Goal: Transaction & Acquisition: Purchase product/service

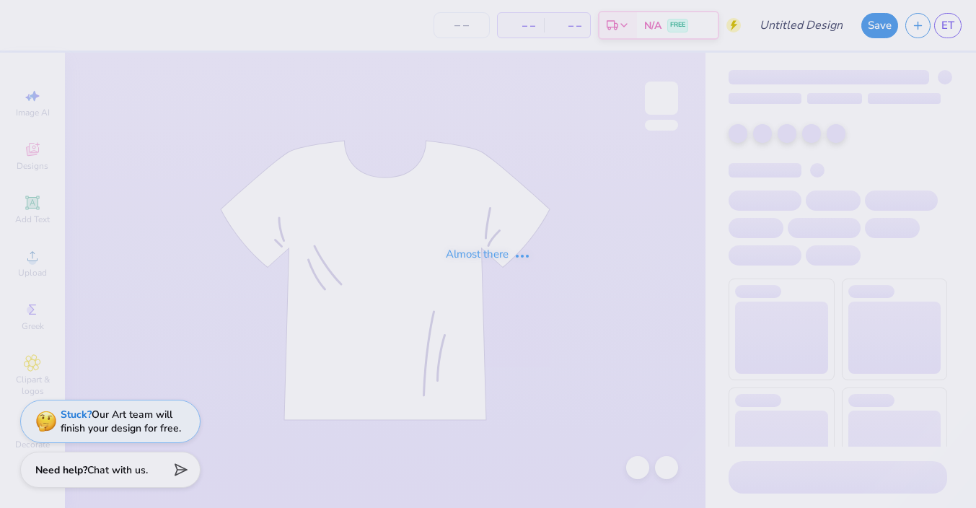
type input "parenst wknd"
type input "250"
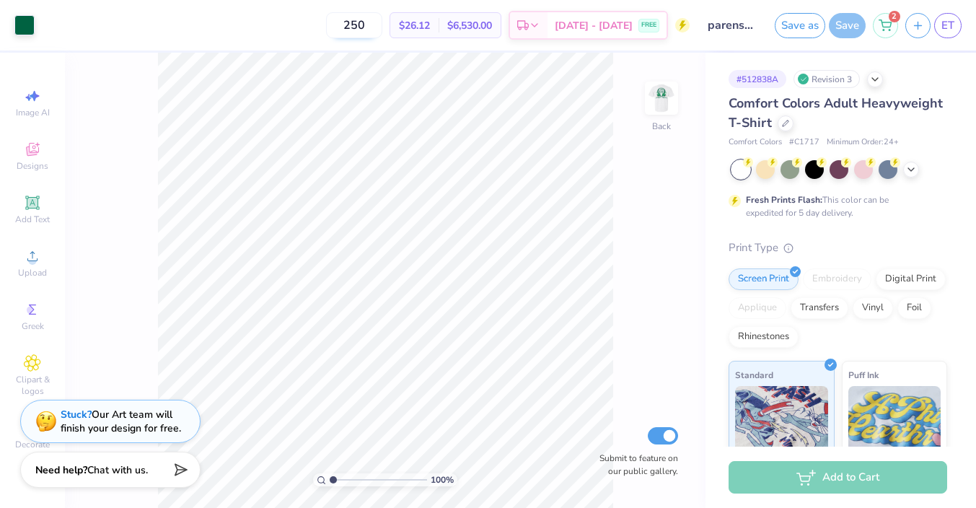
click at [379, 24] on input "250" at bounding box center [354, 25] width 56 height 26
drag, startPoint x: 383, startPoint y: 25, endPoint x: 337, endPoint y: 22, distance: 46.2
click at [337, 22] on div "250 $26.12 Per Item $6,530.00 Total Est. Delivery [DATE] - [DATE] FREE" at bounding box center [366, 25] width 648 height 50
click at [313, 19] on div "250 $26.12 Per Item $6,530.00 Total Est. Delivery [DATE] - [DATE] FREE" at bounding box center [366, 25] width 648 height 50
click at [627, 25] on span "[DATE] - [DATE]" at bounding box center [594, 27] width 78 height 15
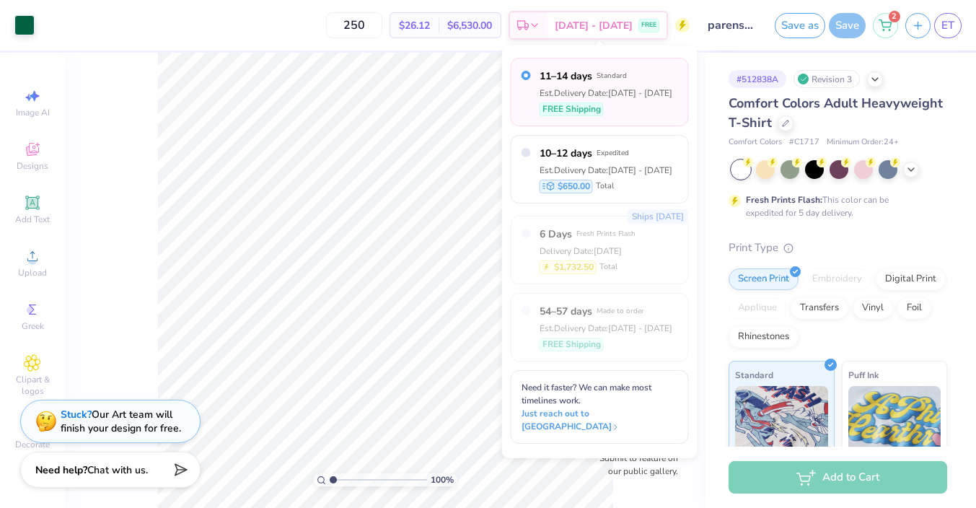
click at [310, 27] on div "250 $26.12 Per Item $6,530.00 Total Est. Delivery [DATE] - [DATE] FREE" at bounding box center [366, 25] width 648 height 50
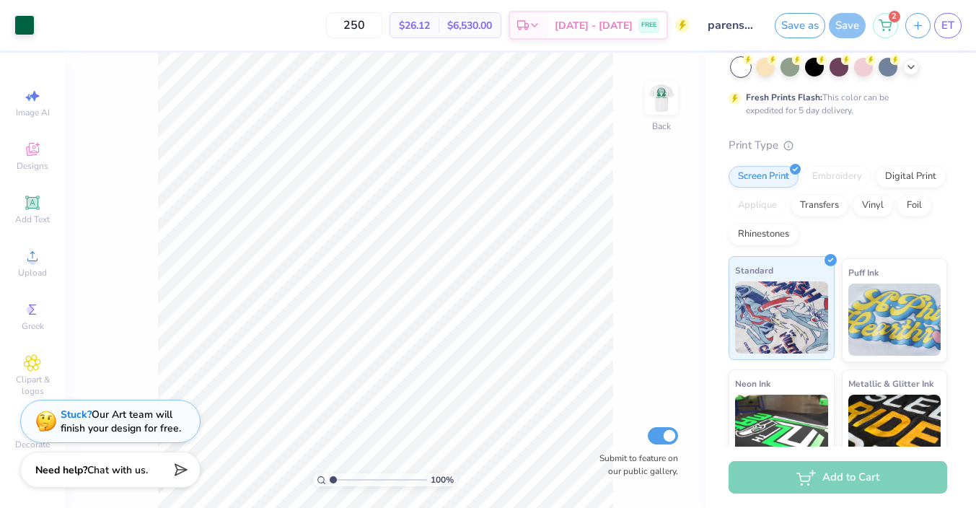
scroll to position [120, 0]
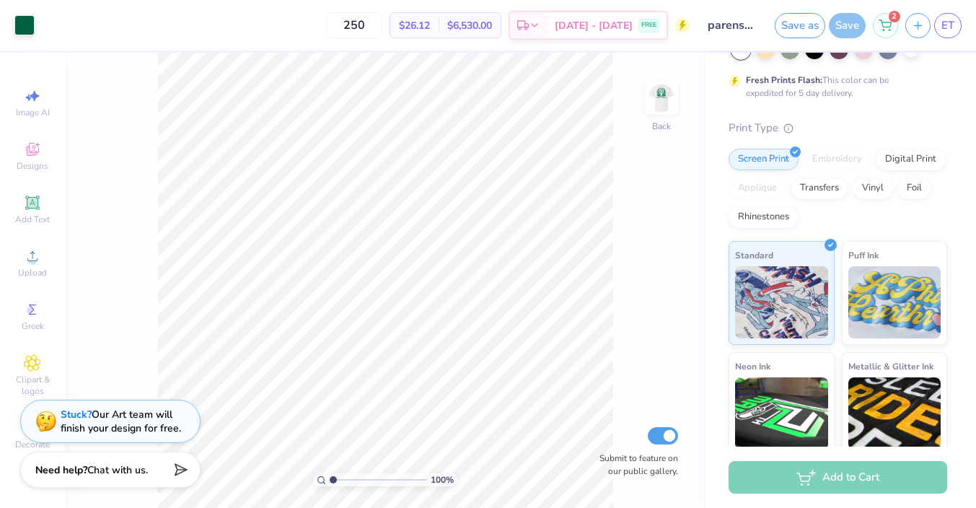
click at [800, 472] on div "Add to Cart" at bounding box center [837, 477] width 218 height 32
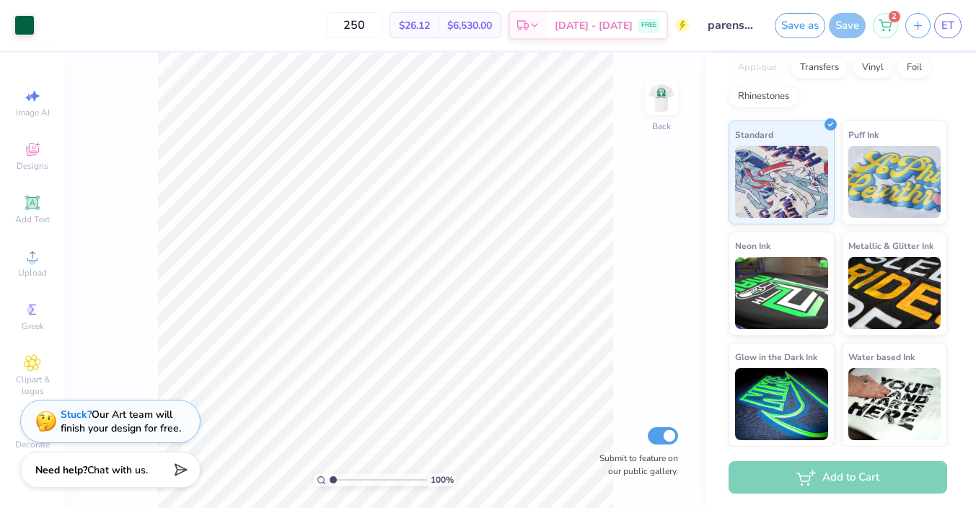
click at [814, 97] on div "Screen Print Embroidery Digital Print Applique Transfers Vinyl Foil Rhinestones" at bounding box center [837, 67] width 218 height 79
click at [879, 35] on div "2" at bounding box center [885, 25] width 25 height 25
click at [885, 20] on icon at bounding box center [885, 21] width 12 height 7
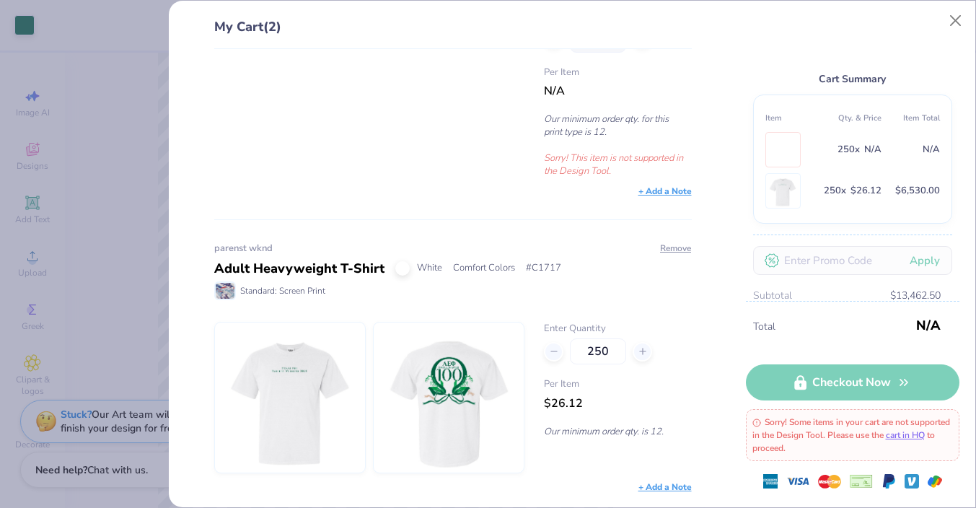
scroll to position [0, 0]
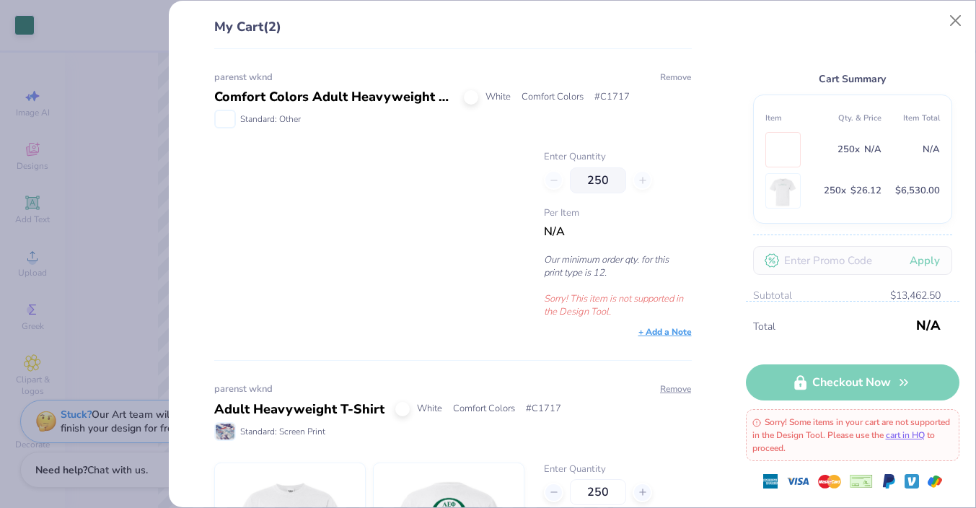
click at [672, 78] on button "Remove" at bounding box center [675, 77] width 32 height 13
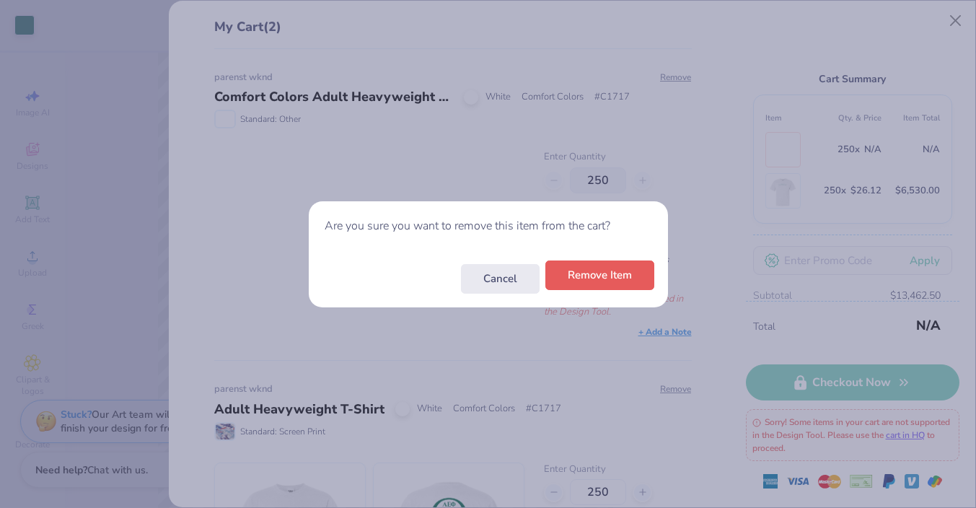
click at [599, 273] on button "Remove Item" at bounding box center [599, 275] width 109 height 30
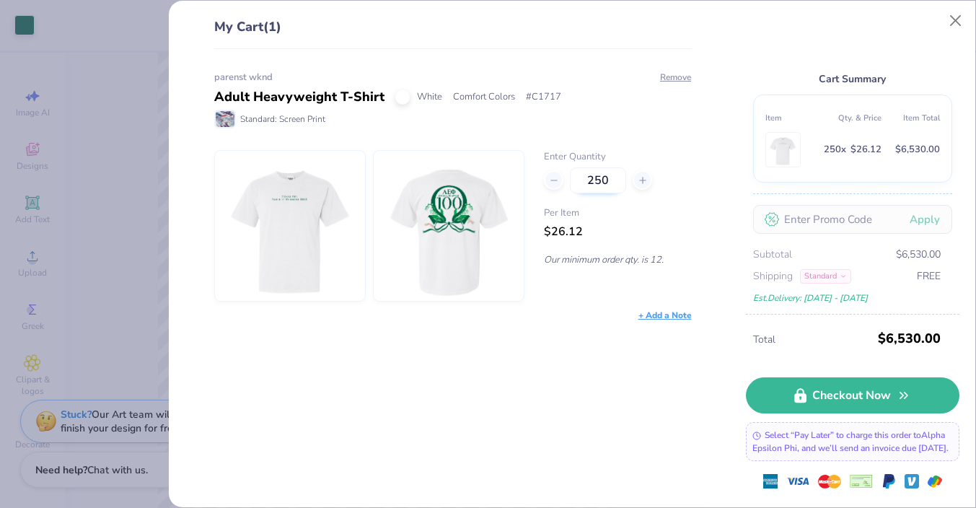
click at [597, 180] on input "250" at bounding box center [598, 180] width 56 height 26
click at [630, 232] on div "Per Item $26.12" at bounding box center [617, 223] width 147 height 35
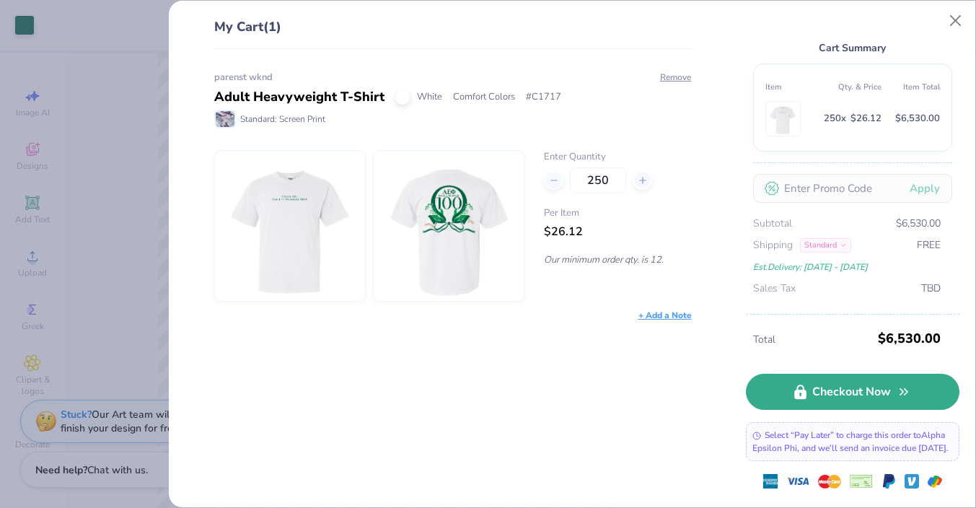
click at [823, 378] on link "Checkout Now" at bounding box center [852, 392] width 213 height 36
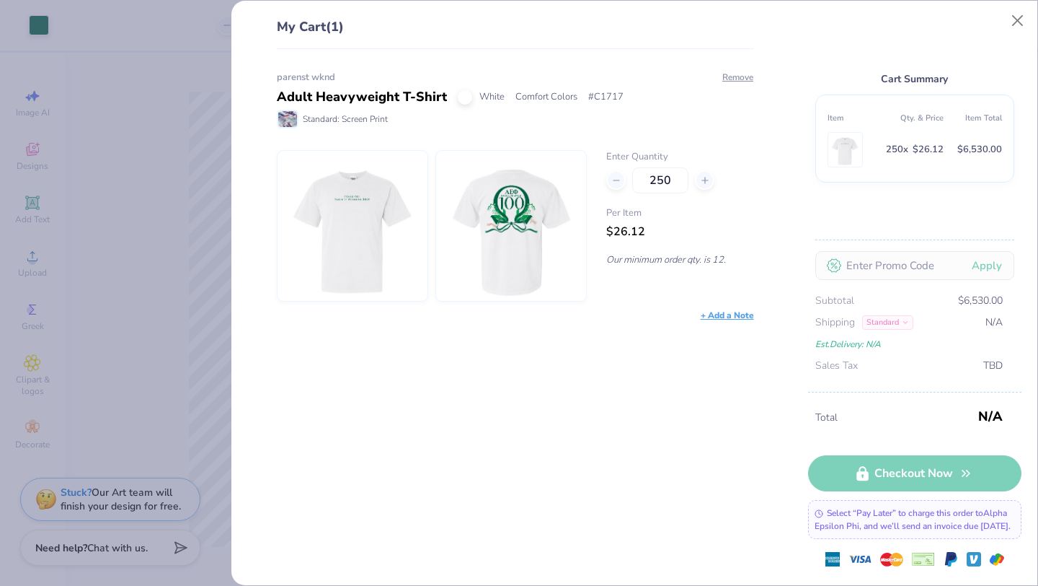
scroll to position [162, 0]
